Goal: Task Accomplishment & Management: Manage account settings

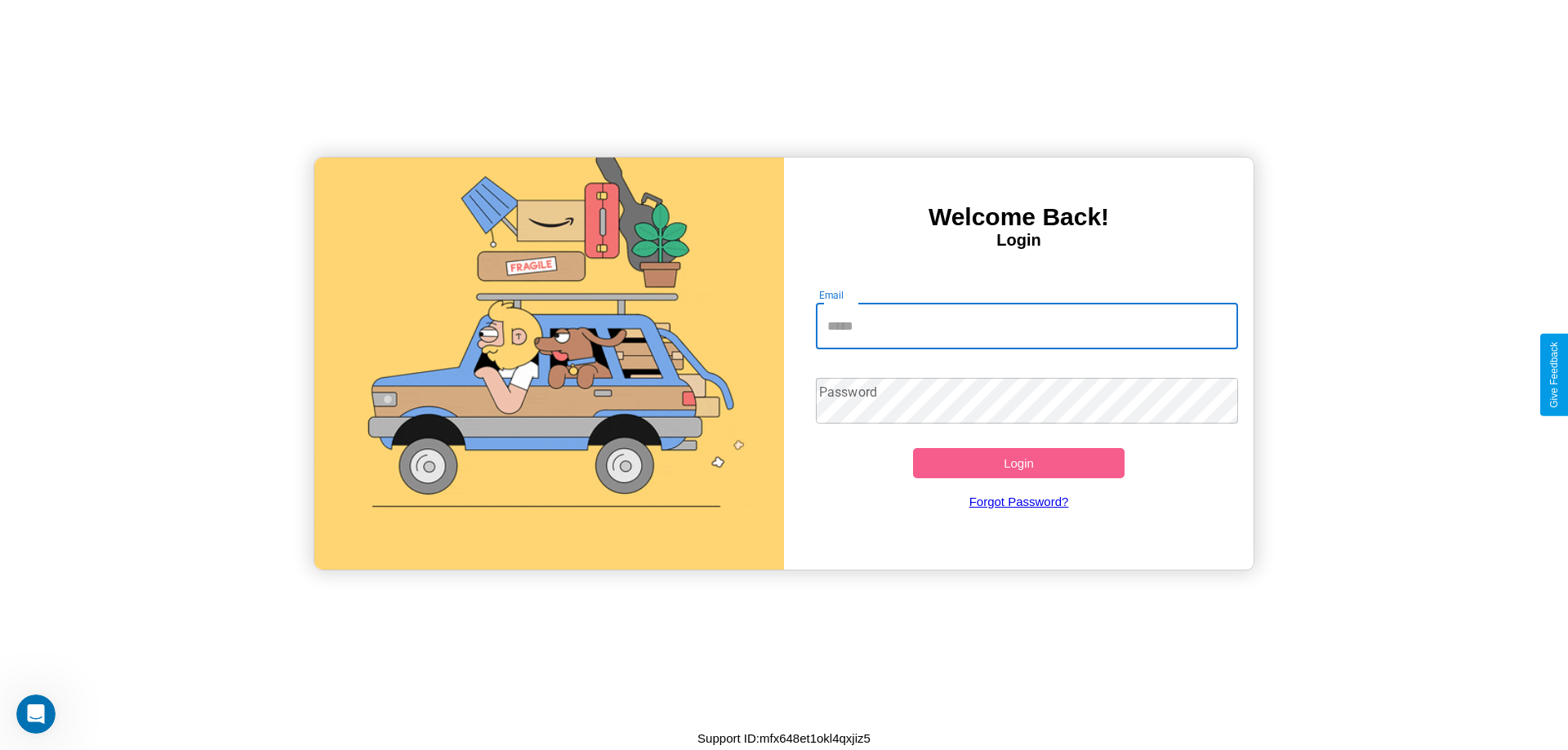
click at [1027, 325] on input "Email" at bounding box center [1027, 326] width 423 height 46
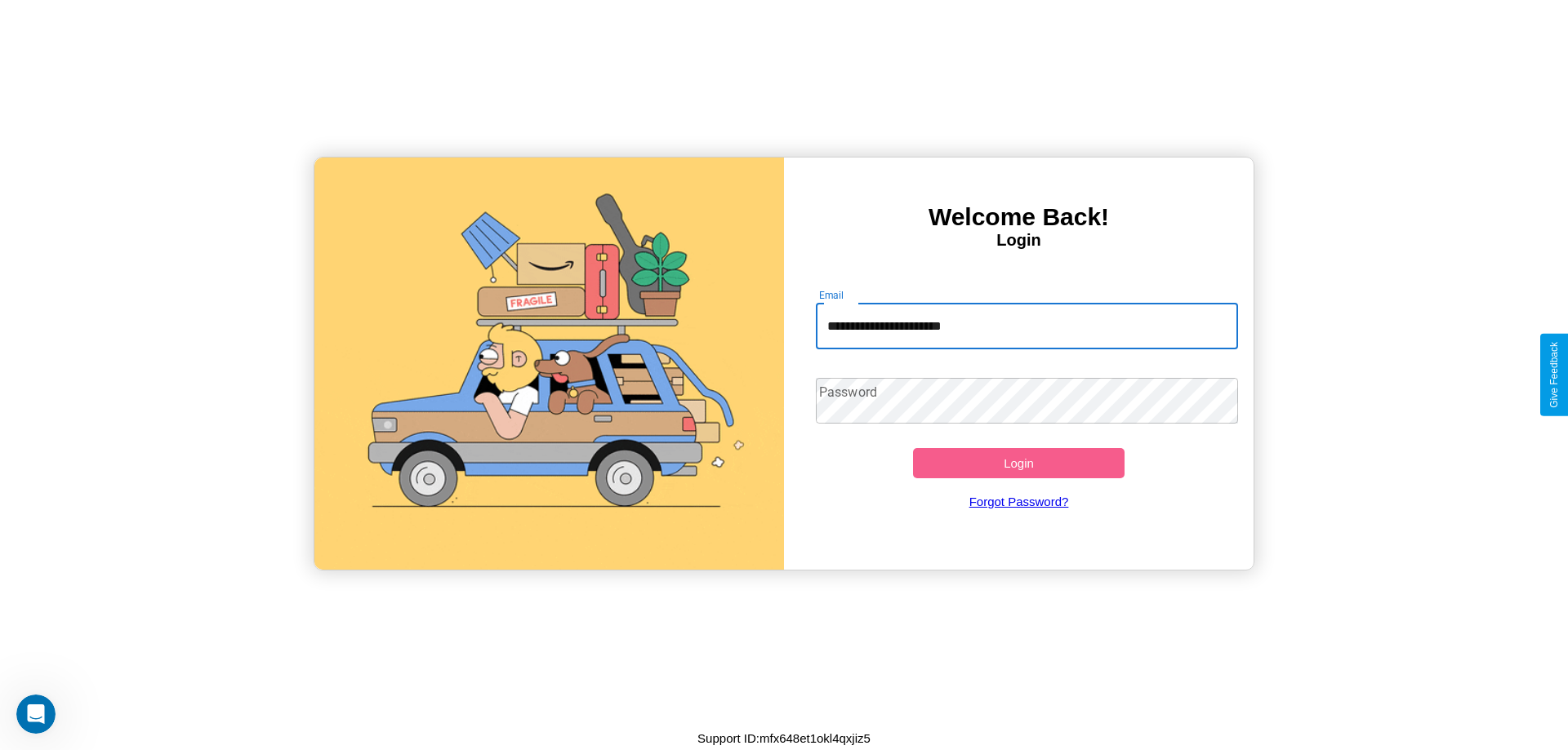
type input "**********"
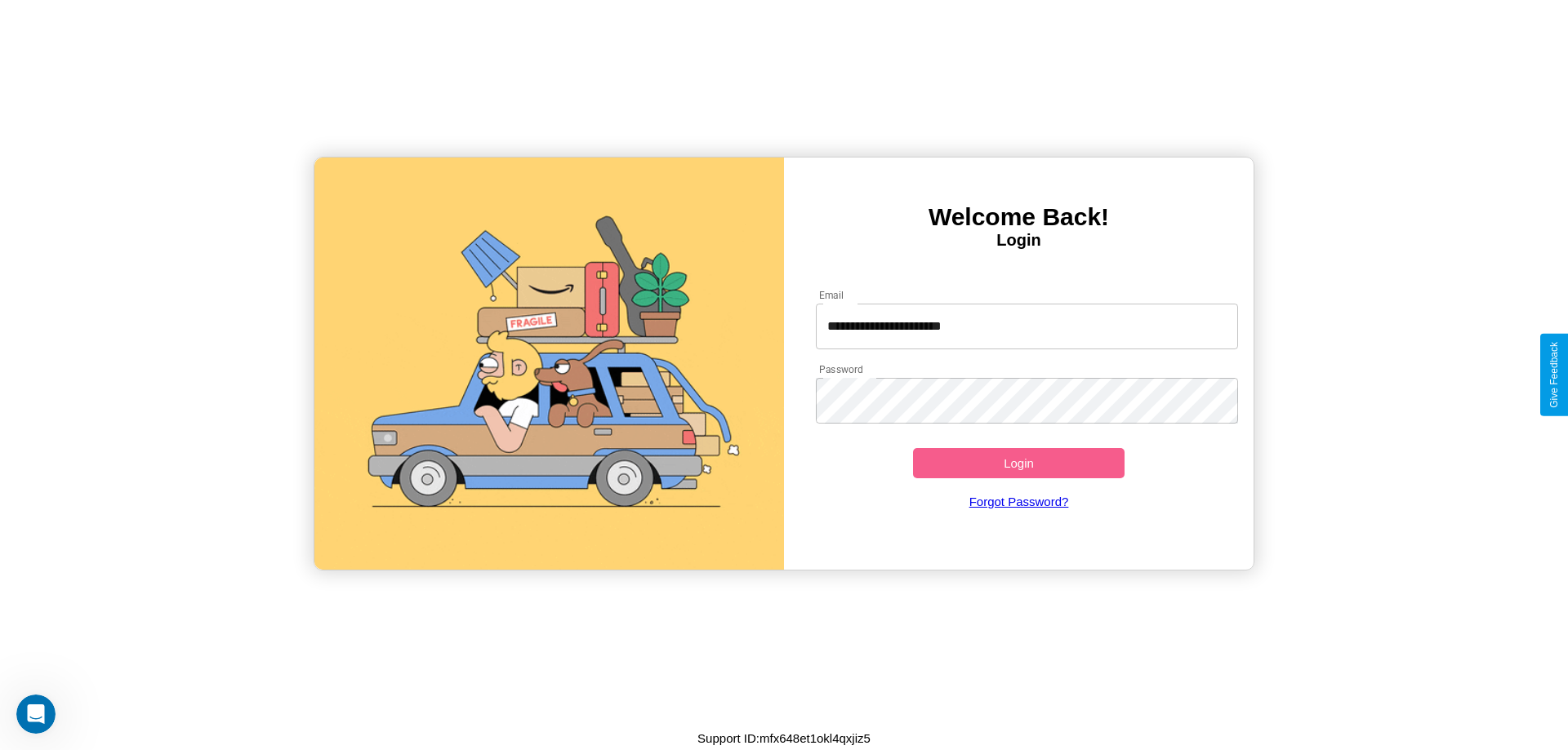
click at [1018, 463] on button "Login" at bounding box center [1018, 463] width 212 height 31
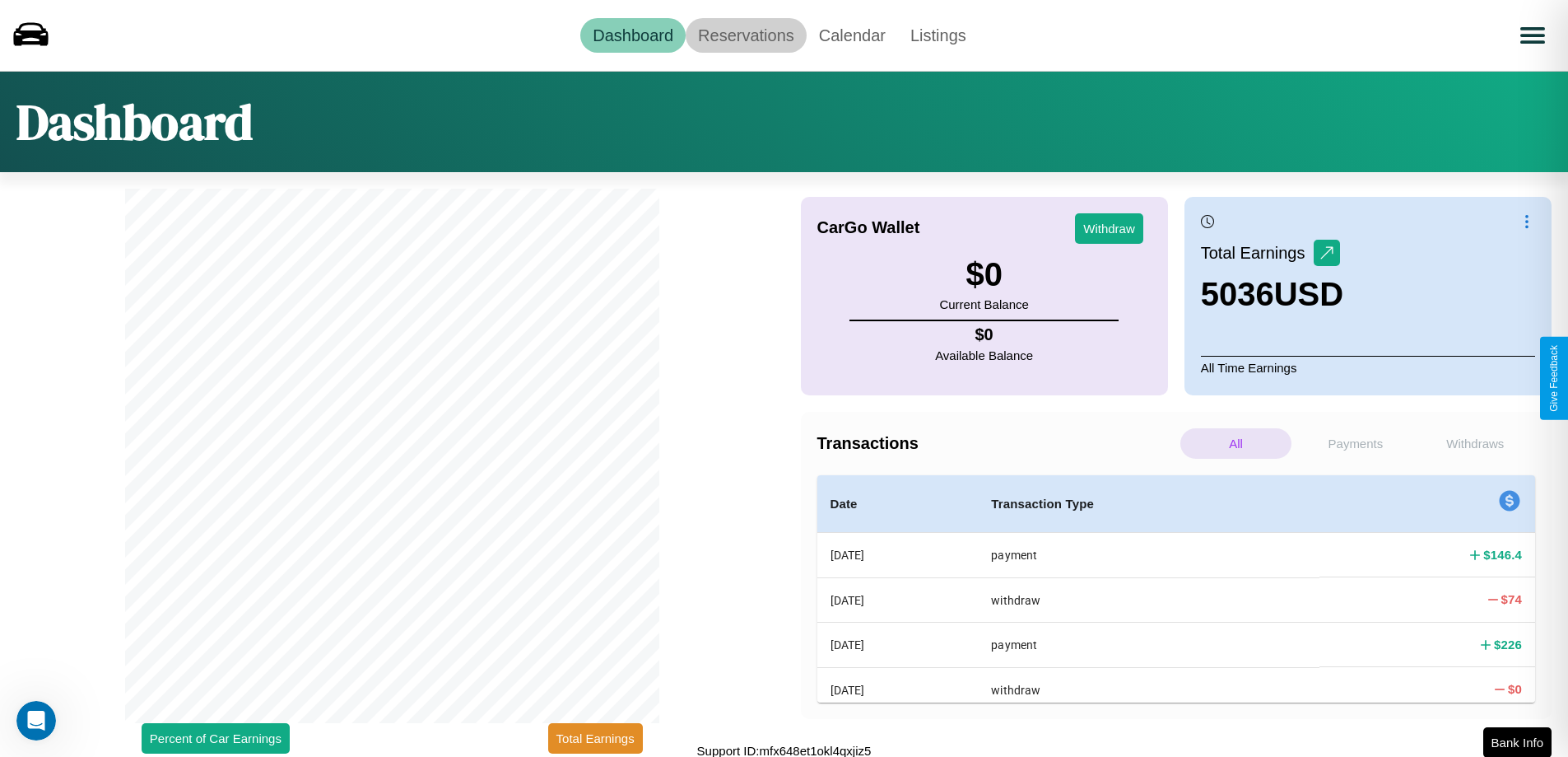
click at [745, 34] on link "Reservations" at bounding box center [745, 35] width 121 height 34
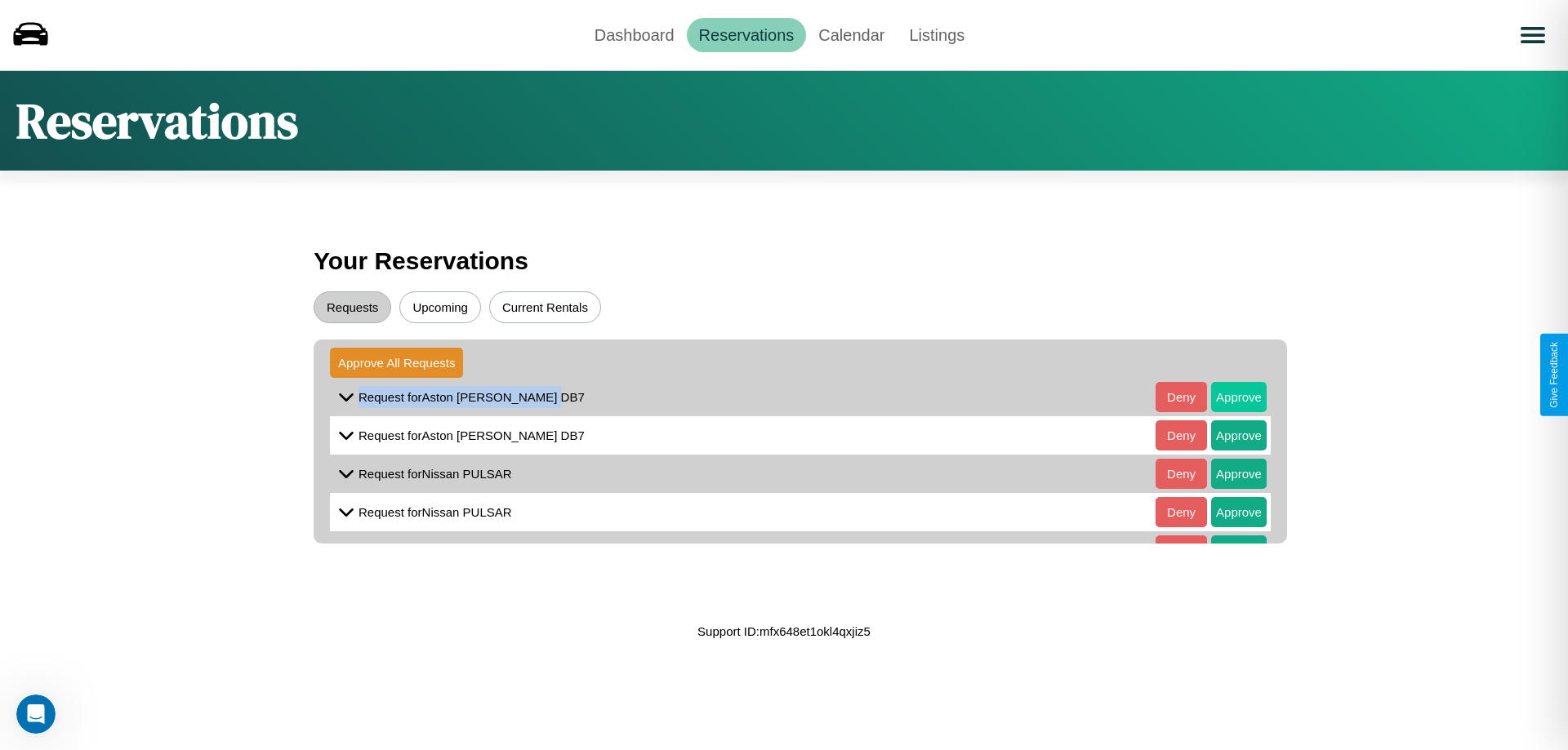
click at [1226, 397] on button "Approve" at bounding box center [1238, 398] width 55 height 31
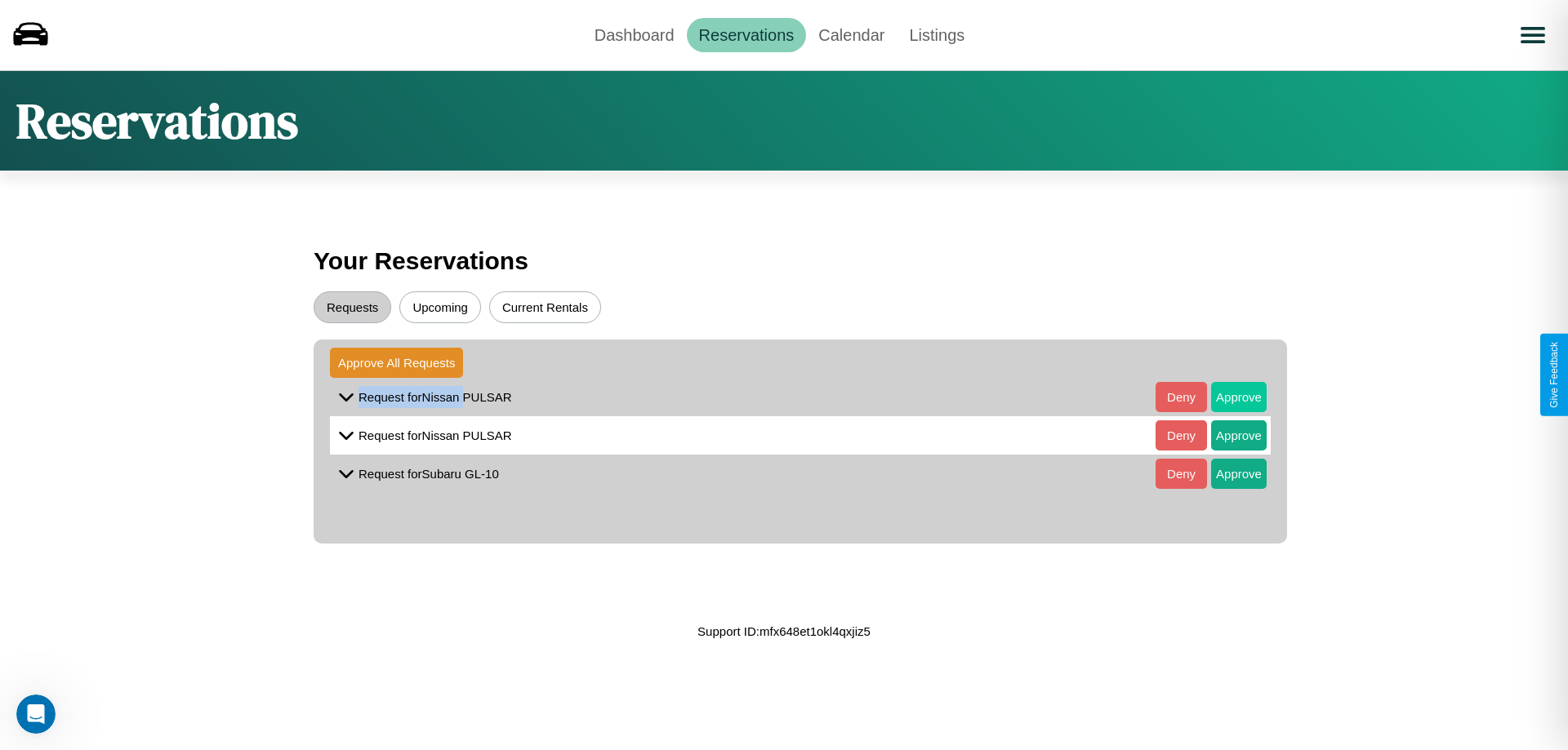
click at [1226, 397] on button "Approve" at bounding box center [1238, 398] width 55 height 31
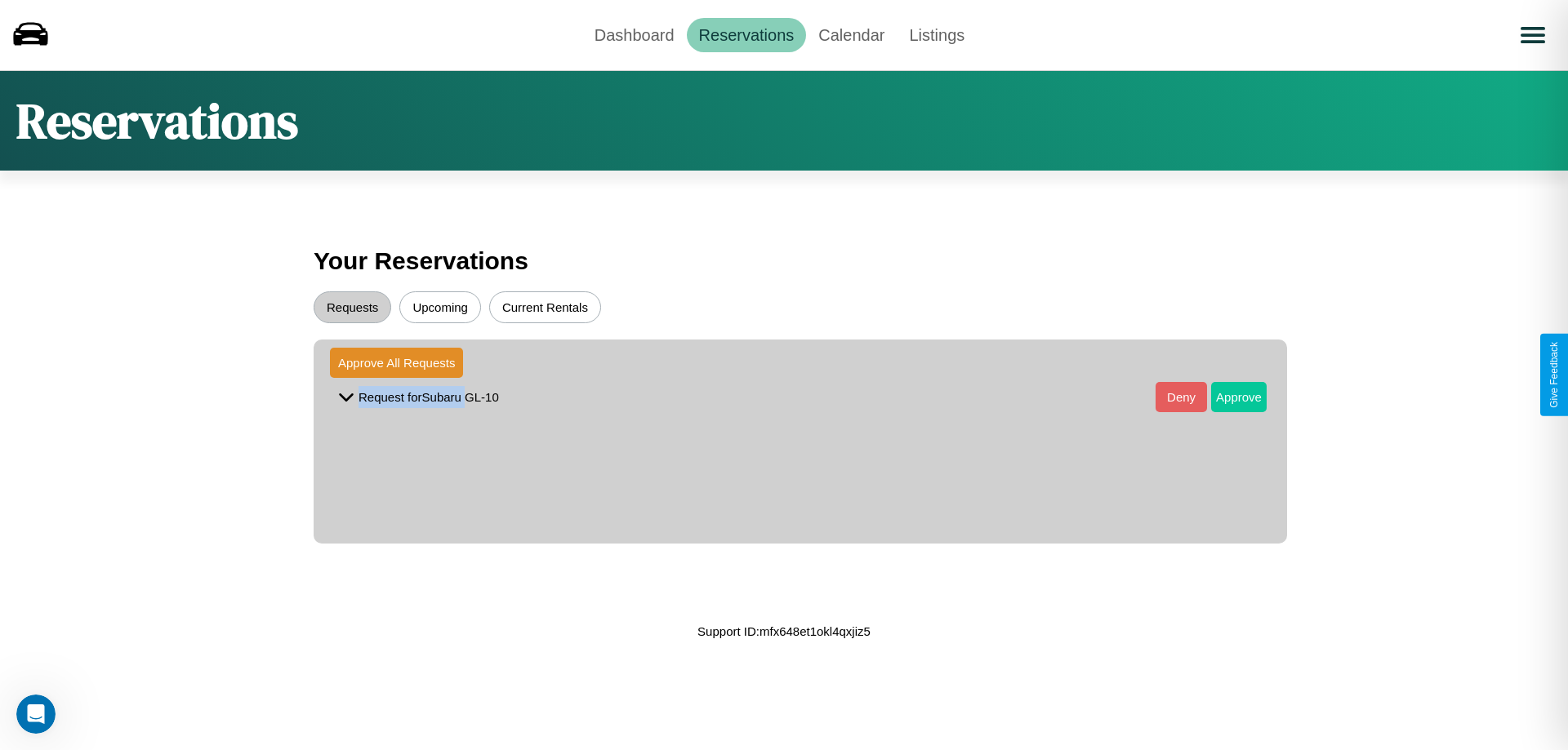
click at [1226, 397] on button "Approve" at bounding box center [1238, 398] width 55 height 31
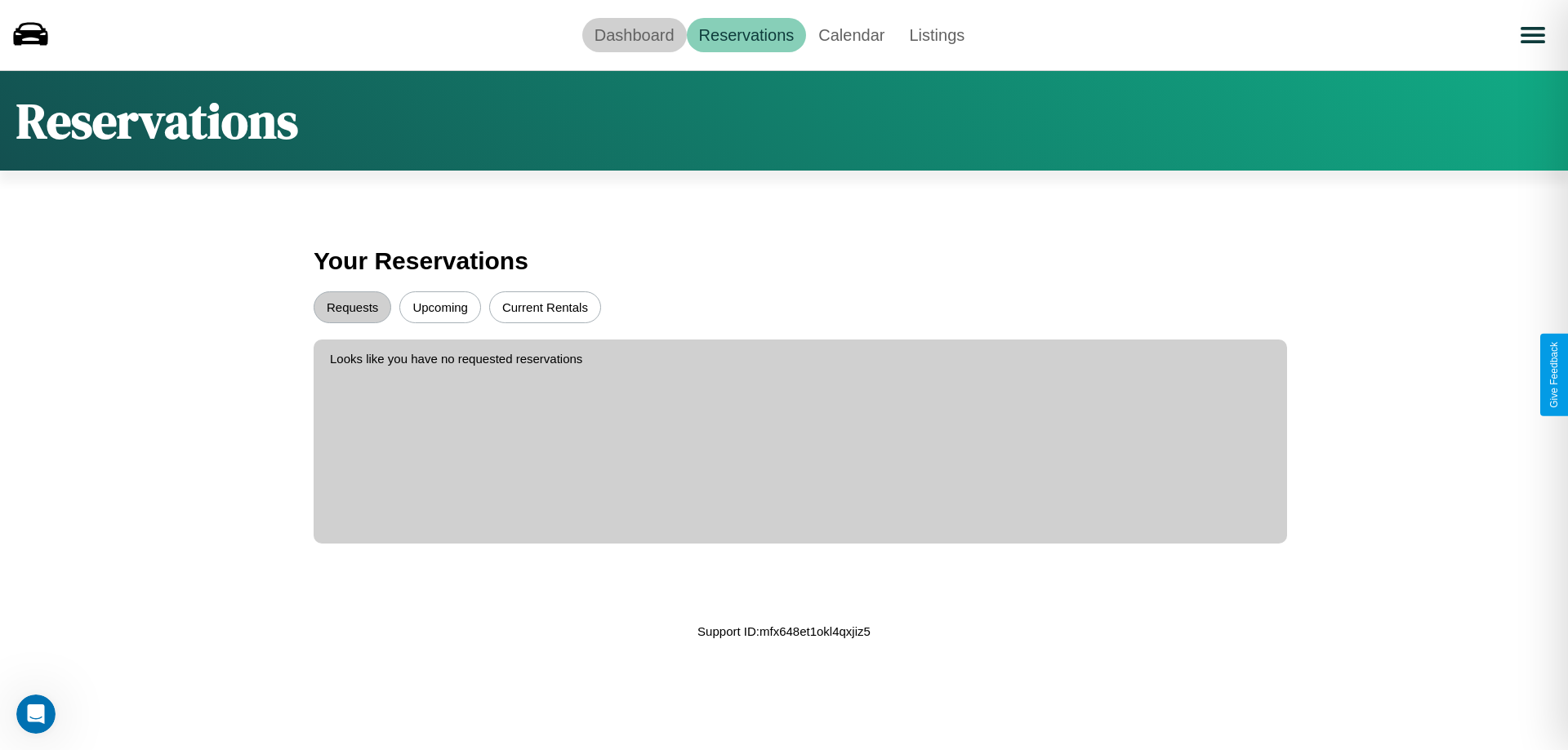
click at [634, 34] on link "Dashboard" at bounding box center [634, 35] width 105 height 34
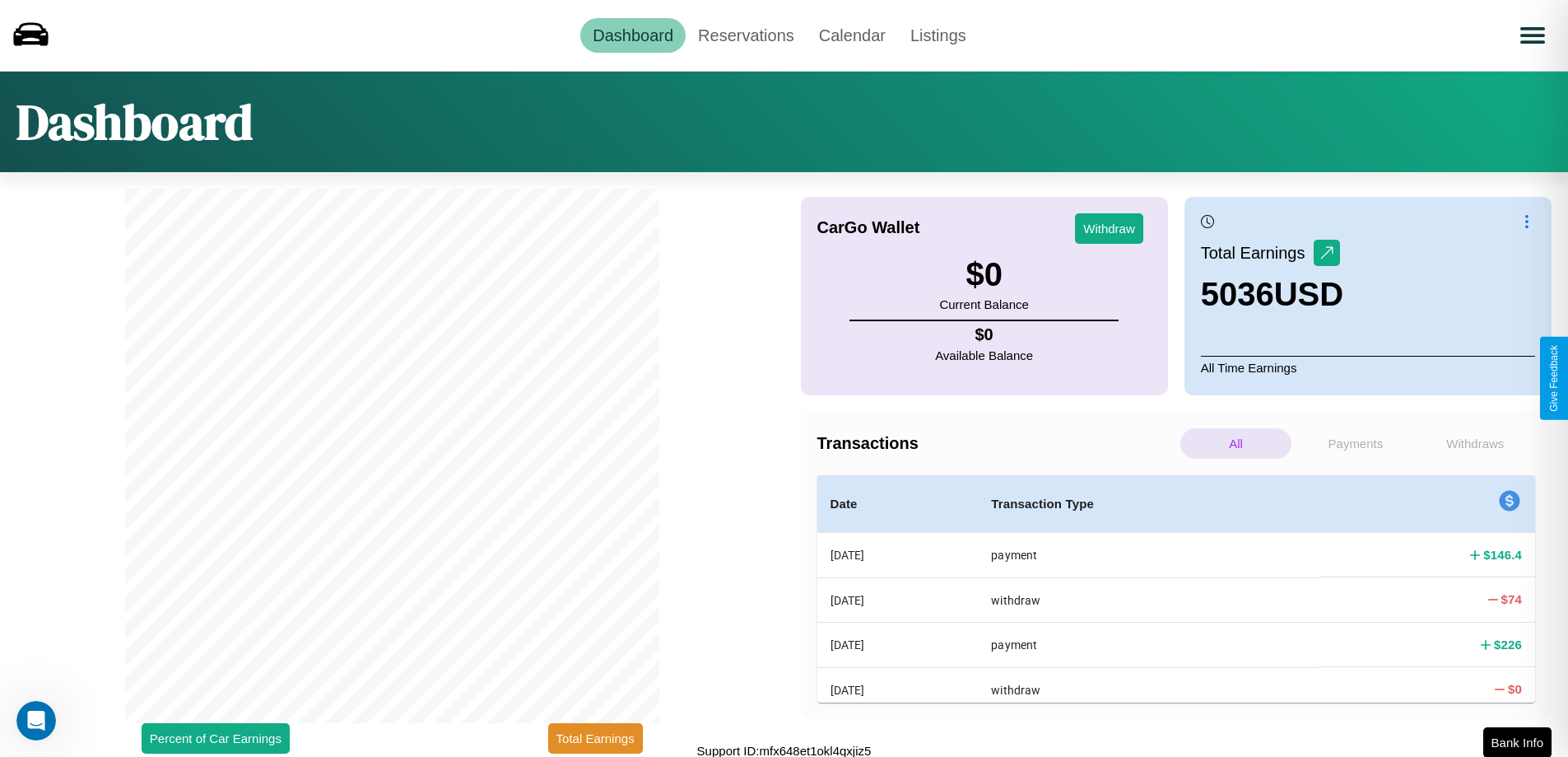
click at [1475, 443] on p "Withdraws" at bounding box center [1475, 444] width 111 height 31
click at [1236, 443] on p "All" at bounding box center [1236, 444] width 111 height 31
